Goal: Ask a question

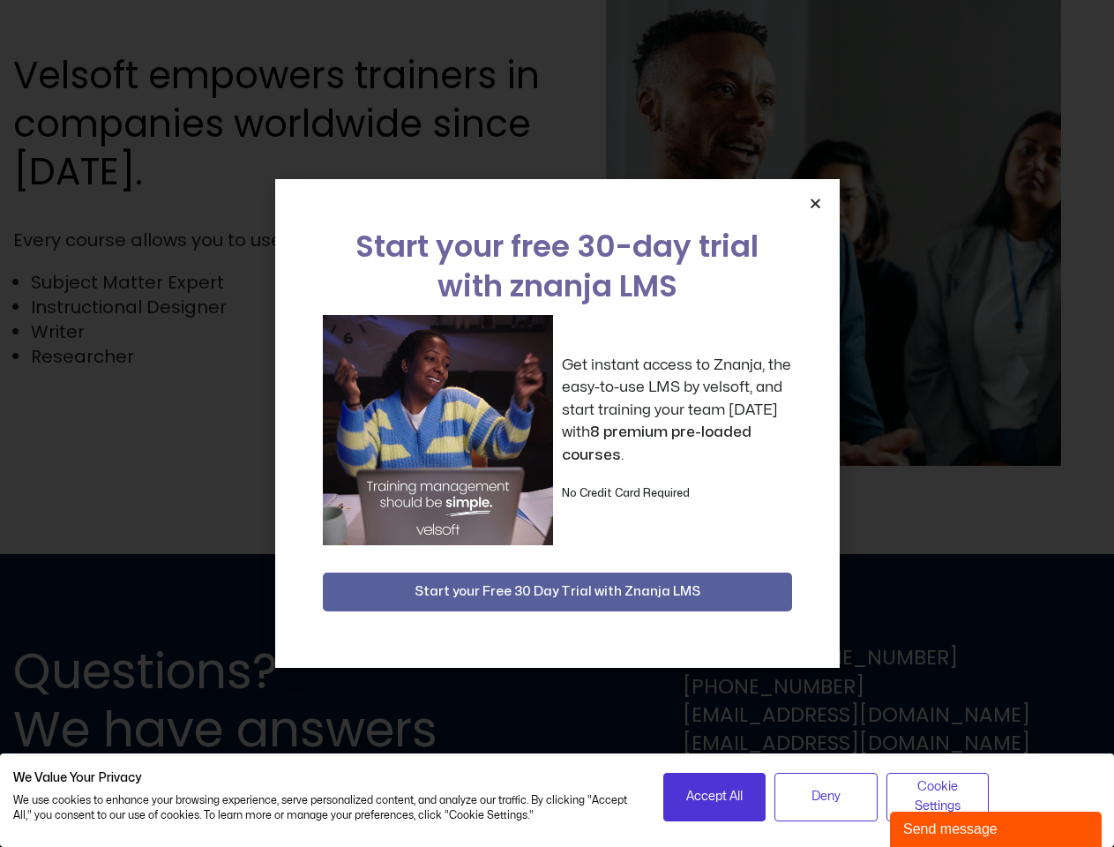
click at [557, 424] on div "Get instant access to Znanja, the easy-to-use LMS by velsoft, and start trainin…" at bounding box center [557, 430] width 469 height 230
click at [815, 203] on icon "Close" at bounding box center [815, 203] width 13 height 13
click at [715, 797] on span "Accept All" at bounding box center [714, 796] width 56 height 19
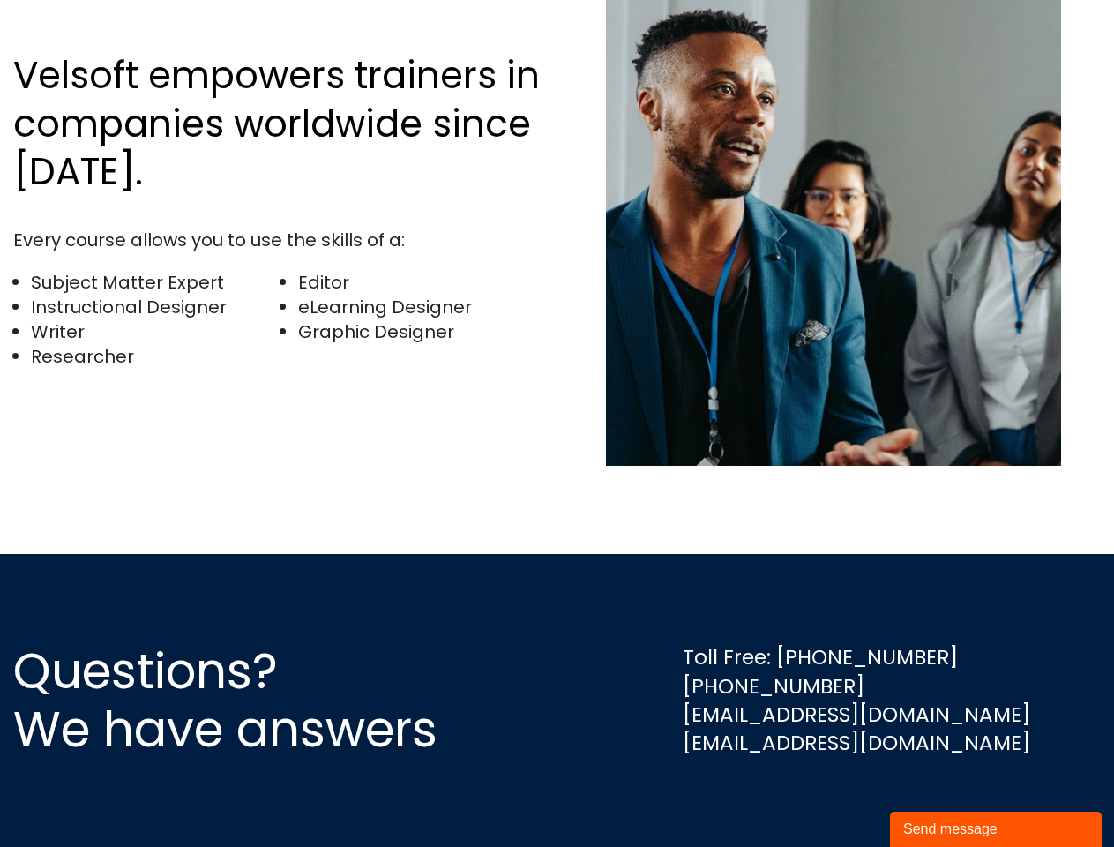
click at [826, 797] on div "Questions? We have answers Toll Free: [PHONE_NUMBER] [PHONE_NUMBER] [EMAIL_ADDR…" at bounding box center [557, 700] width 1114 height 293
click at [938, 797] on div "Questions? We have answers Toll Free: [PHONE_NUMBER] [PHONE_NUMBER] [EMAIL_ADDR…" at bounding box center [557, 700] width 1114 height 293
click at [996, 829] on div "Send message" at bounding box center [996, 829] width 185 height 21
